Goal: Task Accomplishment & Management: Manage account settings

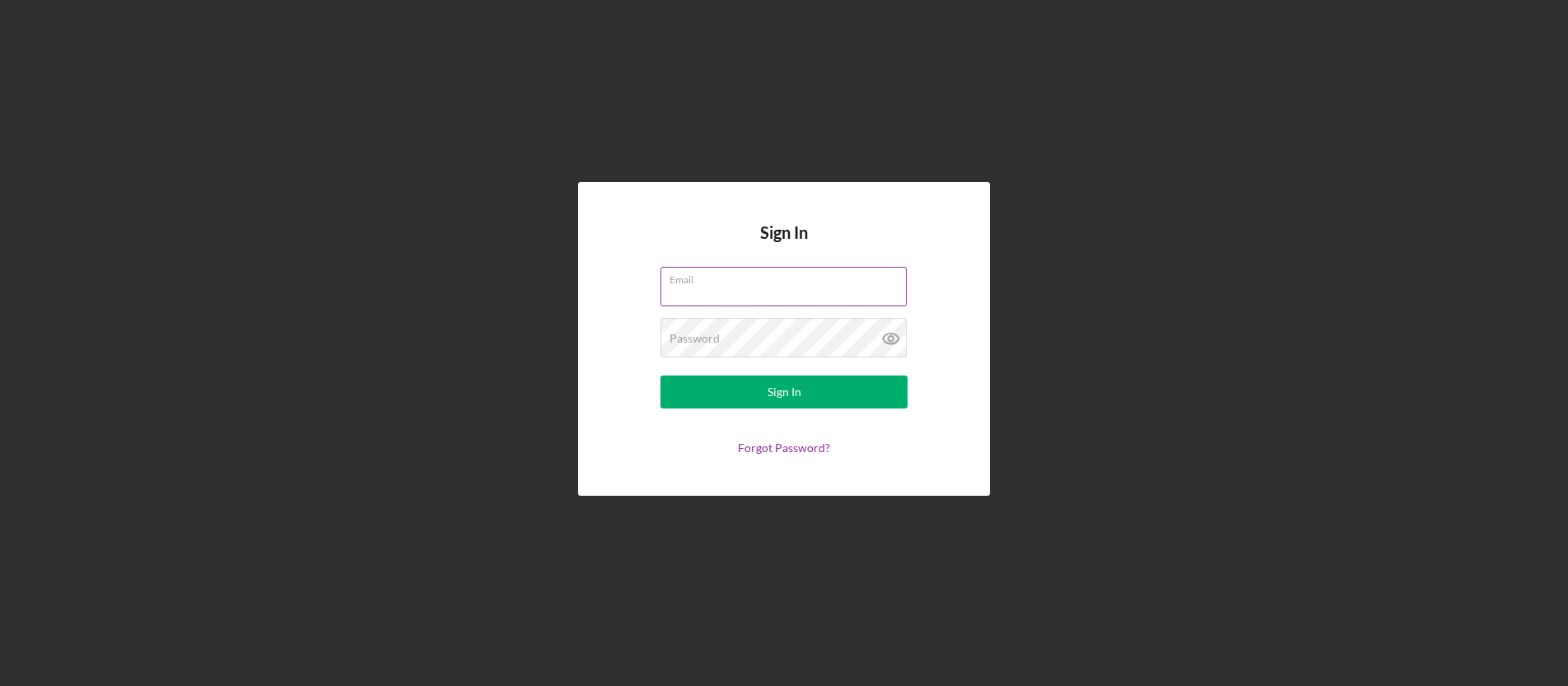
click at [720, 270] on label "Email" at bounding box center [788, 276] width 238 height 18
click at [720, 270] on input "Email" at bounding box center [783, 286] width 246 height 39
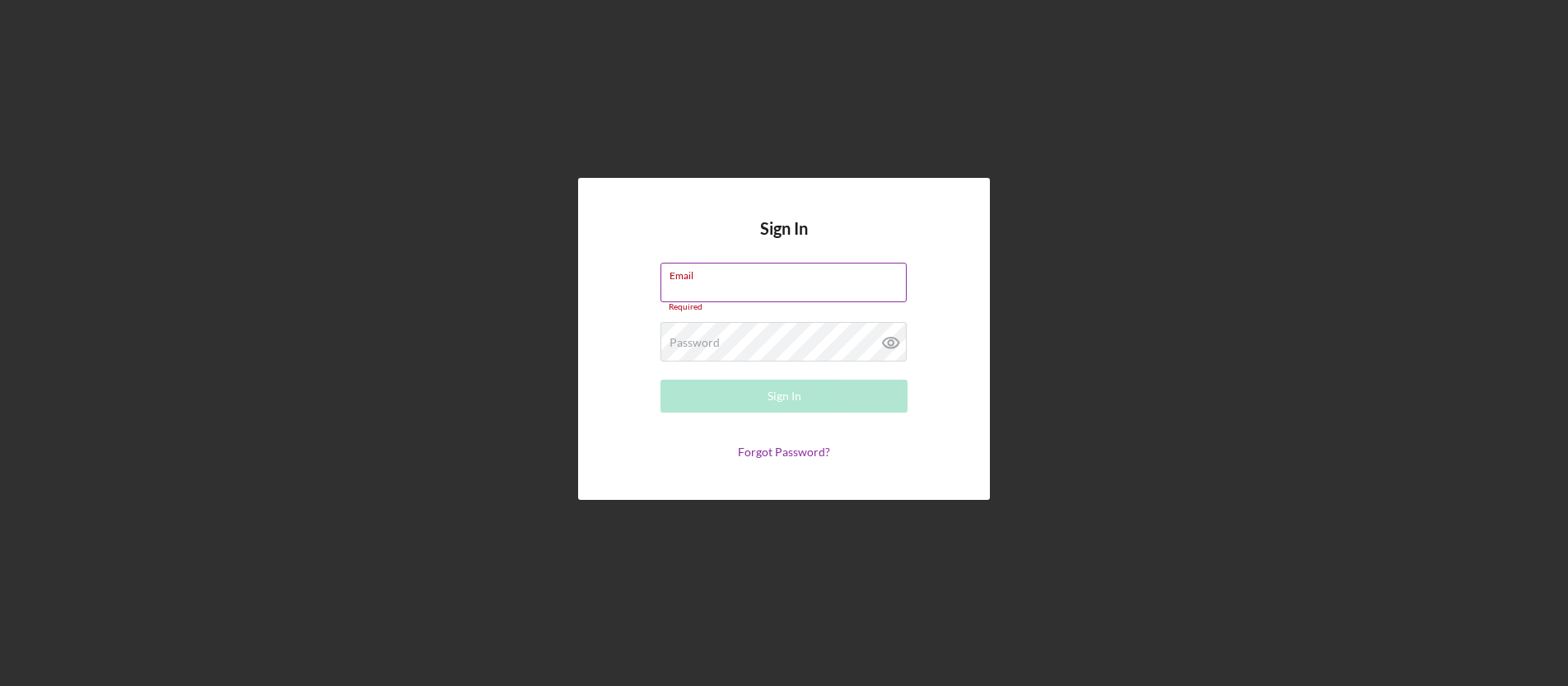
click at [754, 284] on input "Email" at bounding box center [783, 282] width 246 height 39
type input "[EMAIL_ADDRESS][DOMAIN_NAME]"
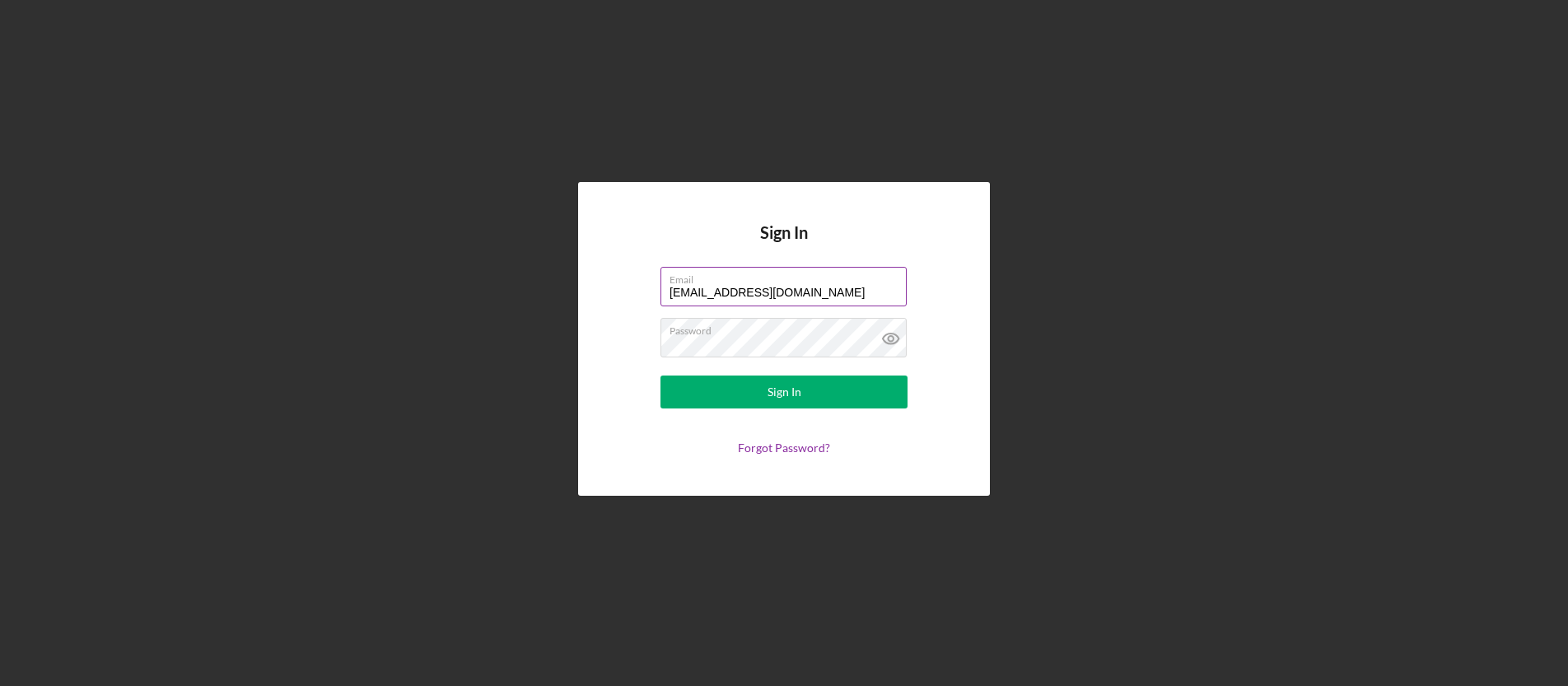
click at [792, 410] on form "Email [EMAIL_ADDRESS][DOMAIN_NAME] Password Sign In Forgot Password?" at bounding box center [784, 360] width 330 height 188
click at [793, 402] on div "Sign In" at bounding box center [784, 391] width 34 height 33
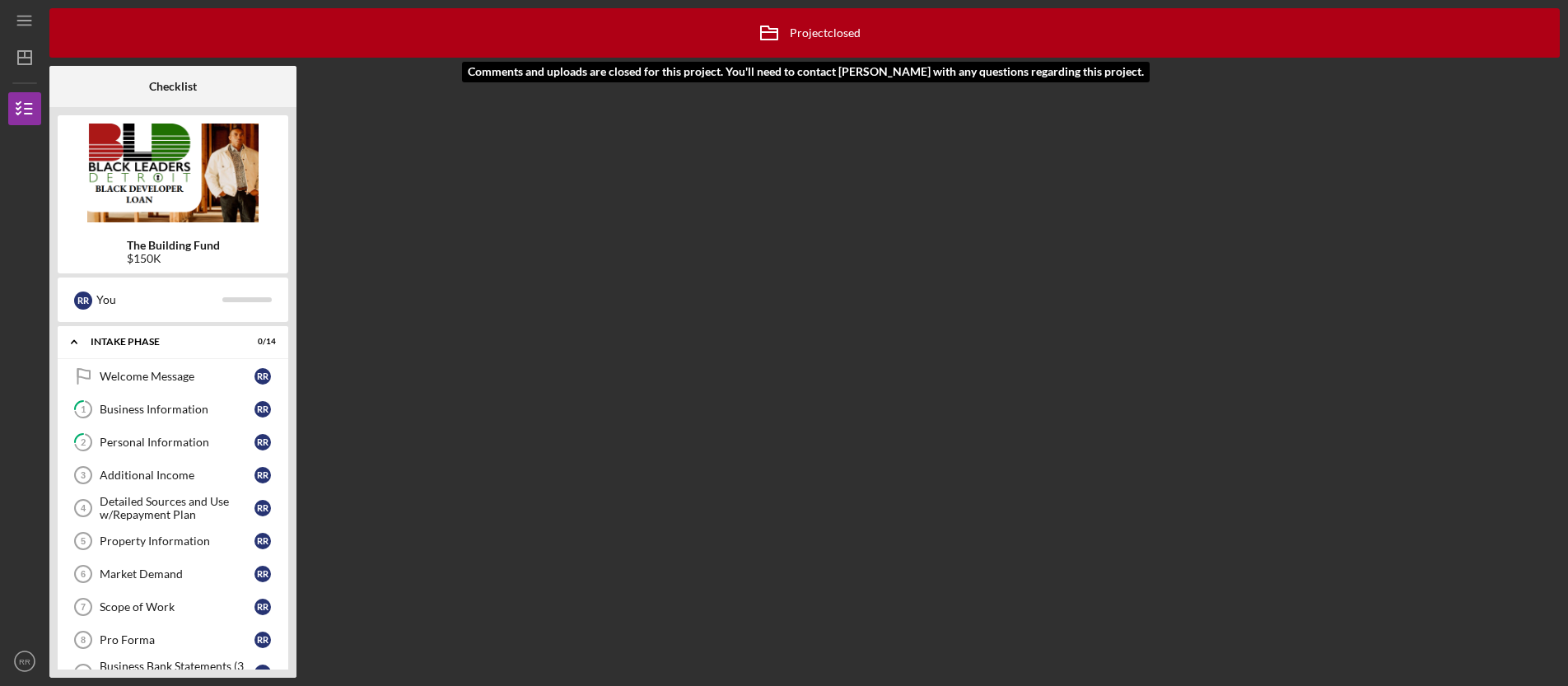
click at [671, 31] on div "Icon/Archived Project closed Icon/Info" at bounding box center [805, 33] width 1510 height 50
drag, startPoint x: 571, startPoint y: 341, endPoint x: 629, endPoint y: 444, distance: 118.2
click at [572, 341] on div "Icon/Archived Project closed Icon/Info Checklist The Building Fund $150K R R Yo…" at bounding box center [805, 343] width 1510 height 669
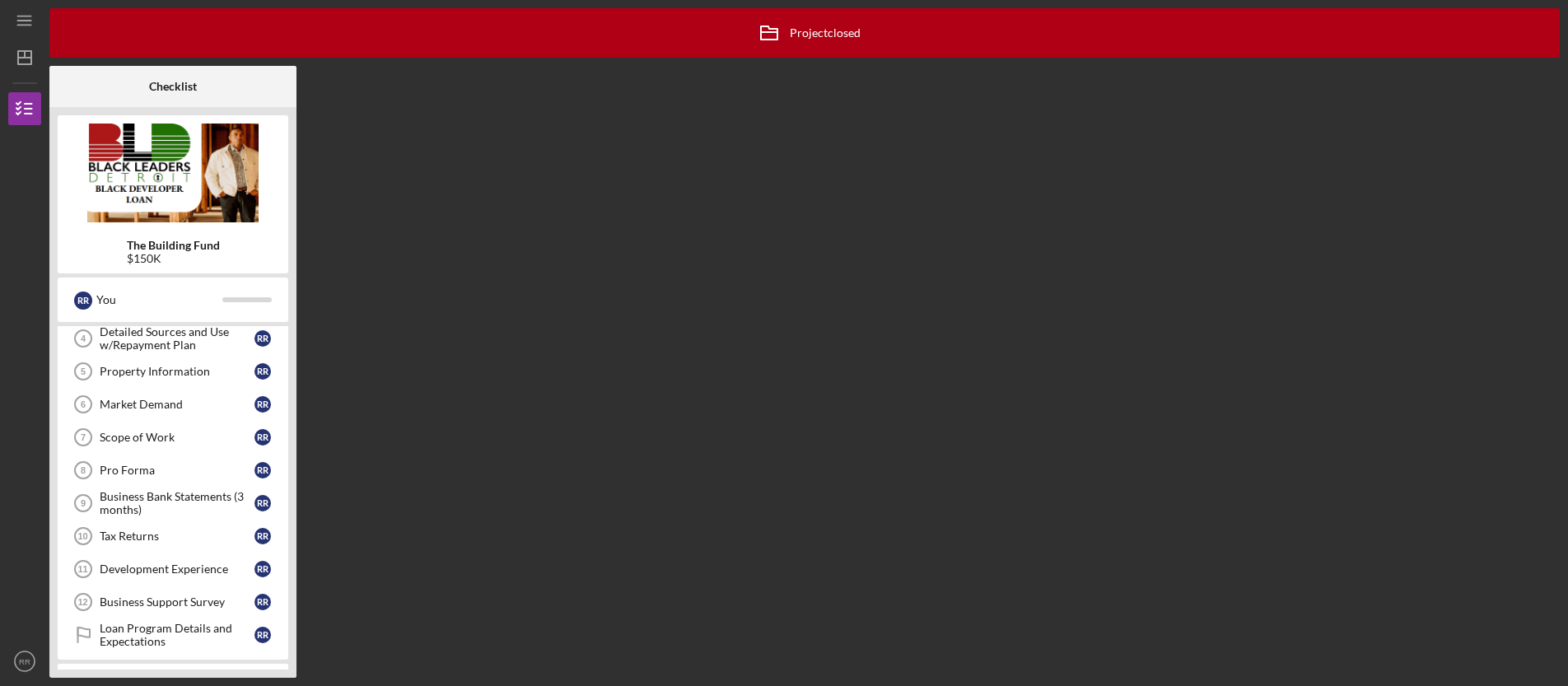
scroll to position [279, 0]
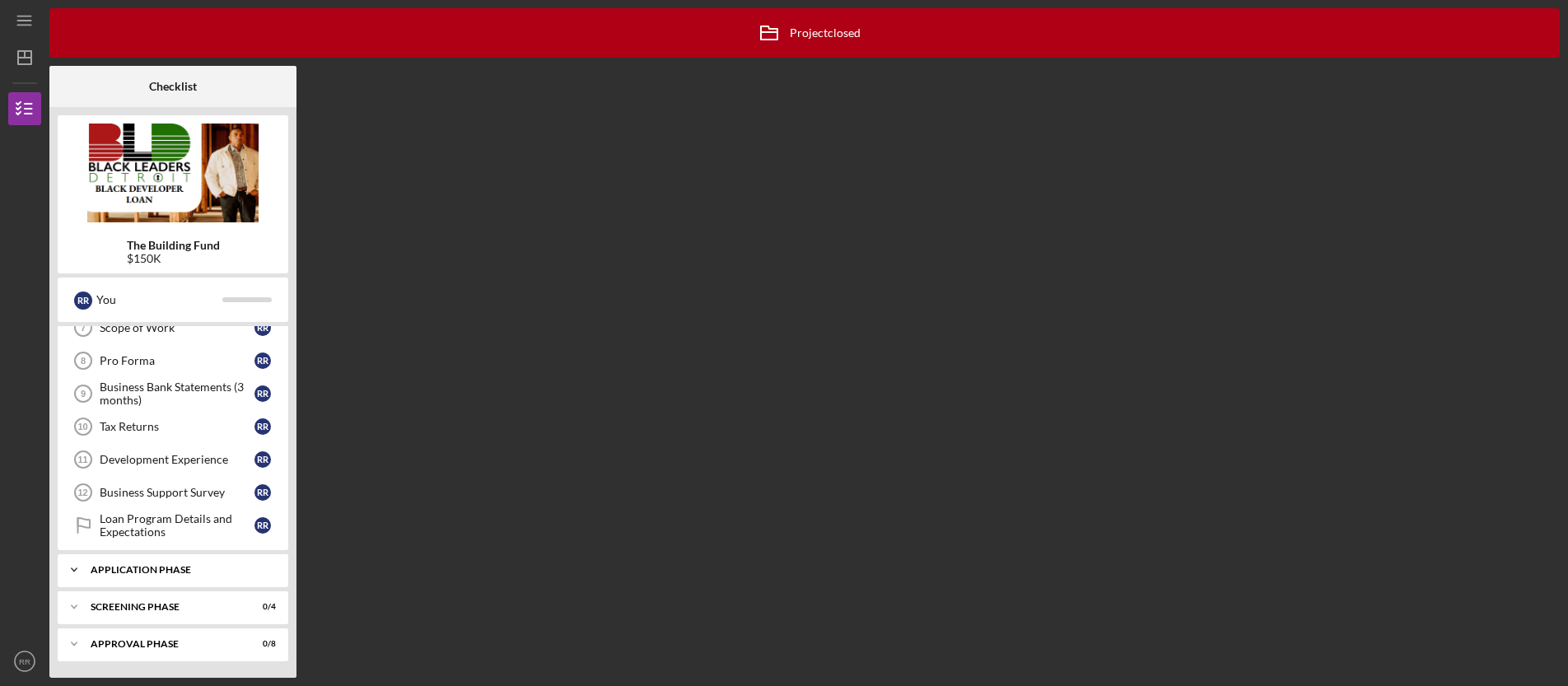
click at [159, 579] on div "Icon/Expander Application Phase 0 / 5" at bounding box center [173, 569] width 231 height 33
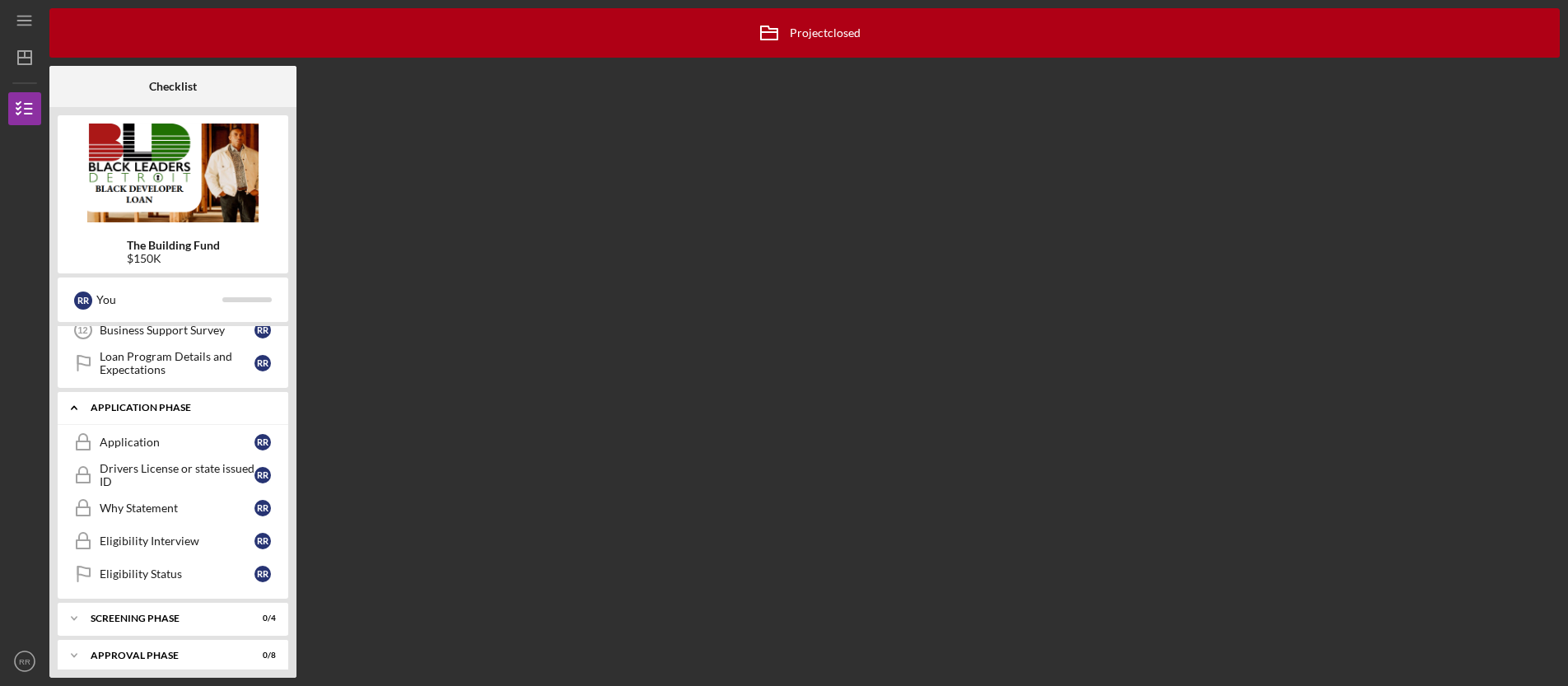
scroll to position [452, 0]
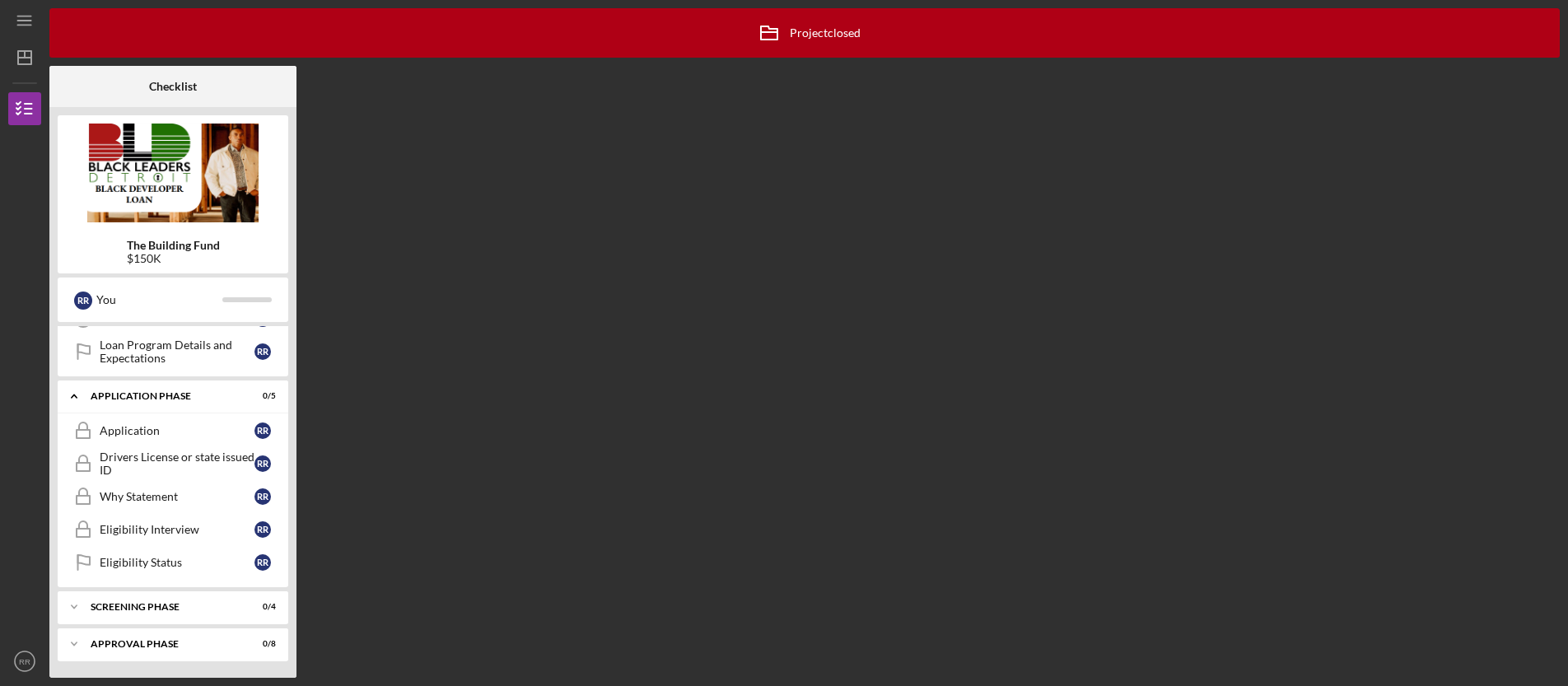
drag, startPoint x: 359, startPoint y: 541, endPoint x: 317, endPoint y: 520, distance: 47.0
click at [359, 539] on div "Icon/Archived Project closed Icon/Info Checklist The Building Fund $150K R R Yo…" at bounding box center [805, 343] width 1510 height 669
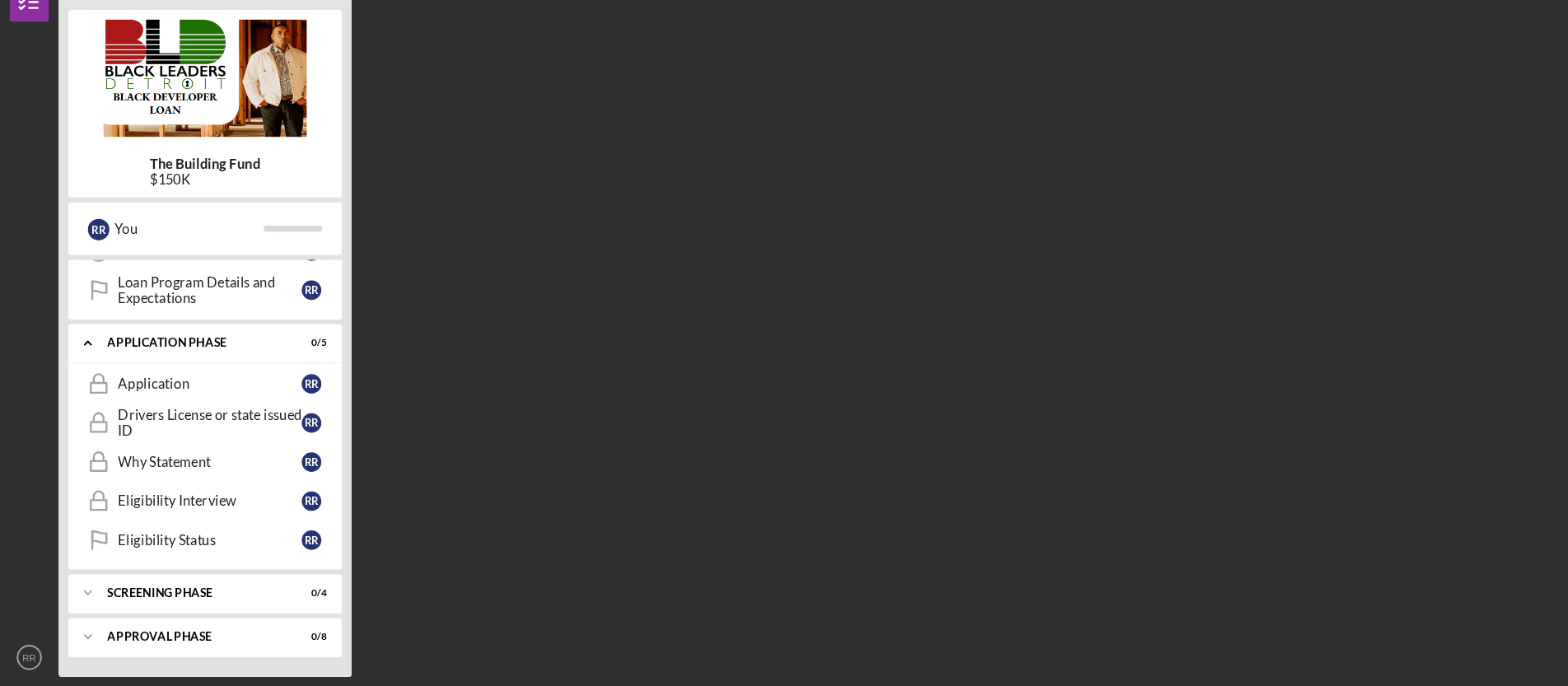
scroll to position [0, 0]
